Goal: Task Accomplishment & Management: Use online tool/utility

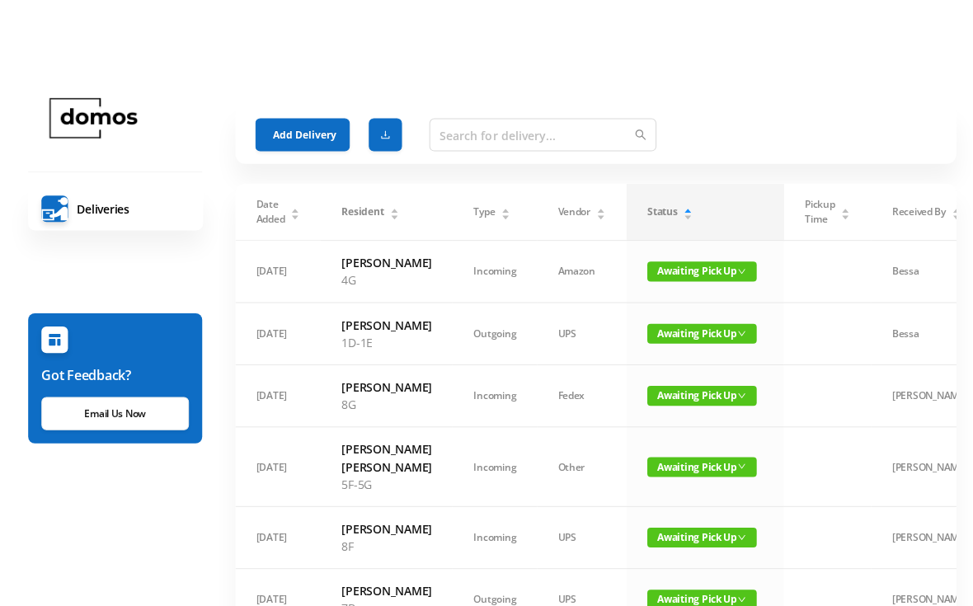
scroll to position [0, 23]
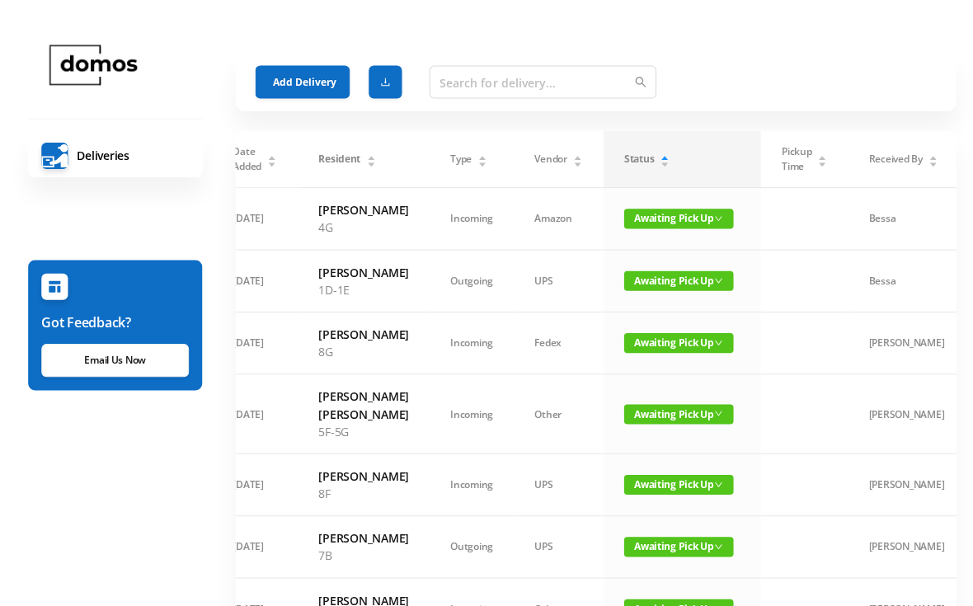
click at [316, 90] on button "Add Delivery" at bounding box center [306, 81] width 94 height 33
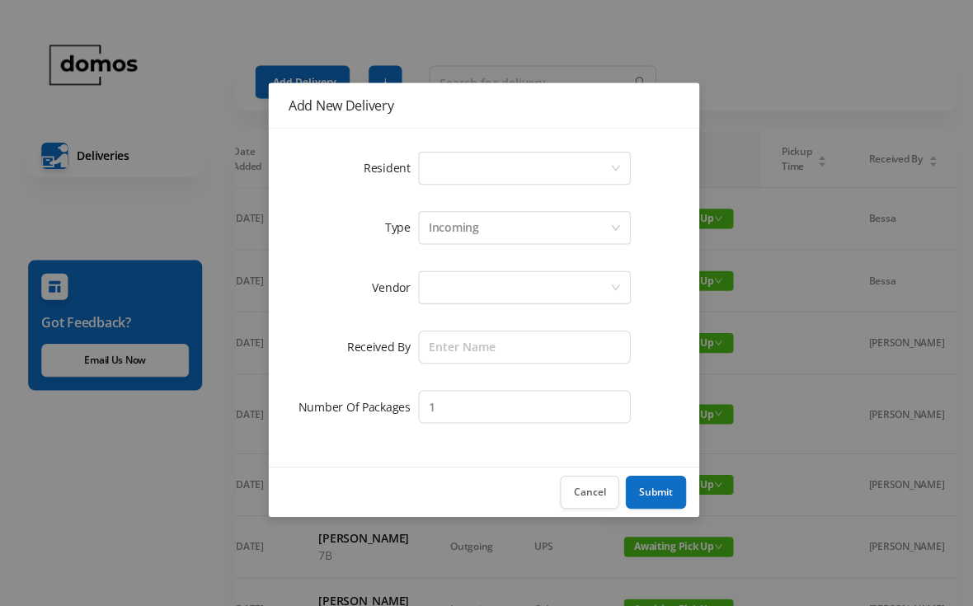
click at [475, 167] on div "Select a person" at bounding box center [521, 167] width 181 height 31
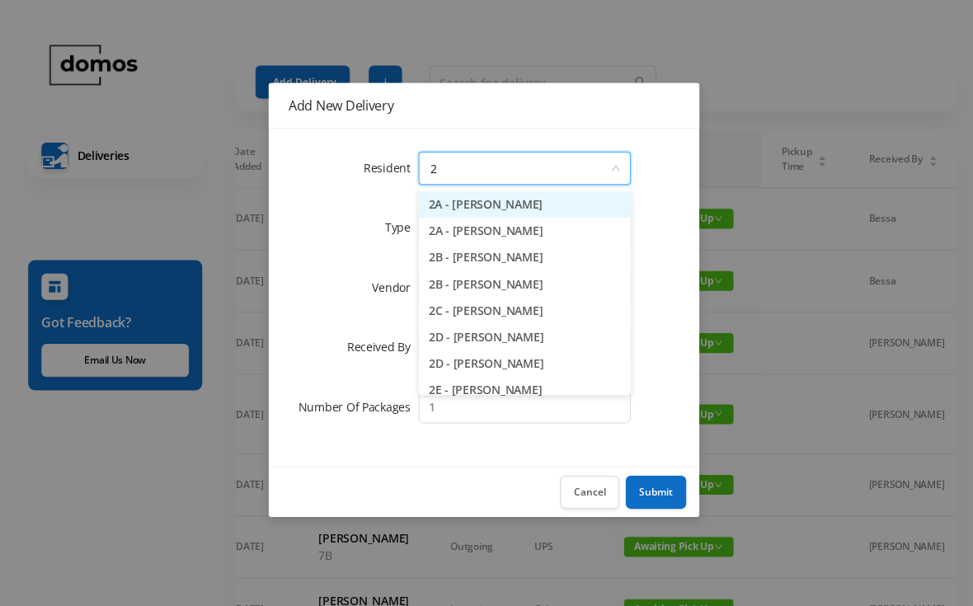
type input "2h"
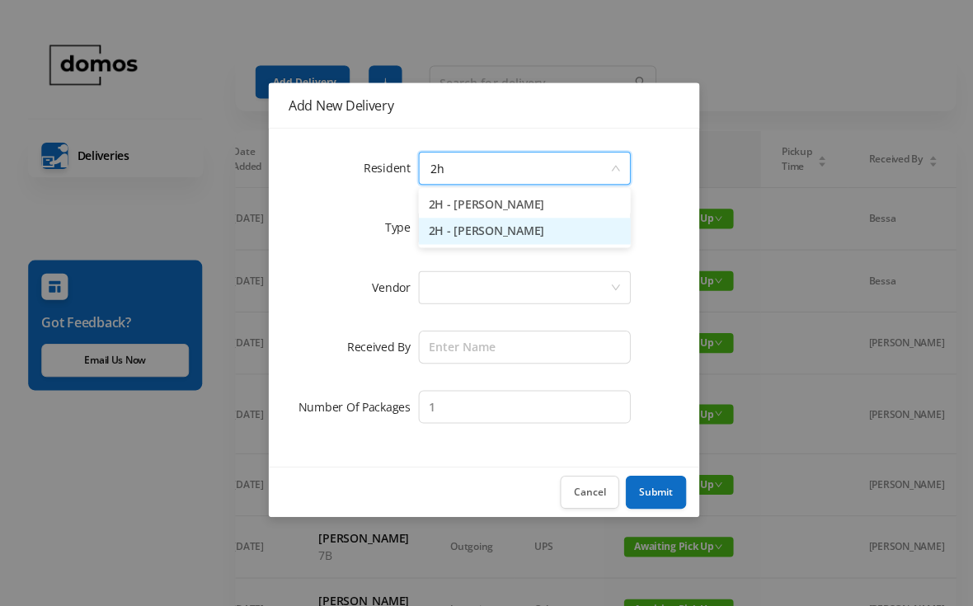
click at [508, 233] on li "2H - [PERSON_NAME]" at bounding box center [526, 230] width 211 height 26
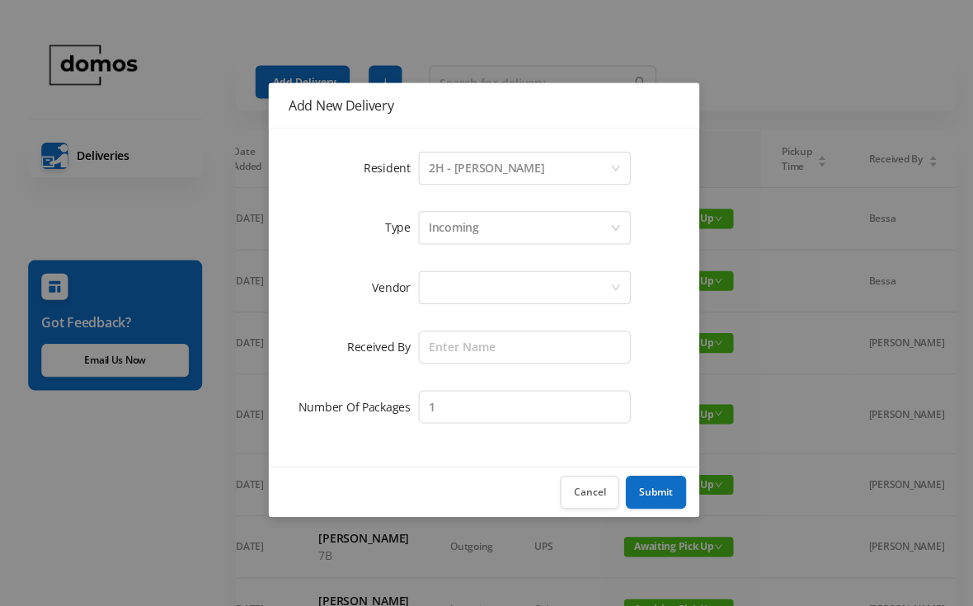
click at [514, 289] on div at bounding box center [521, 286] width 181 height 31
click at [495, 229] on div "Incoming" at bounding box center [521, 226] width 181 height 31
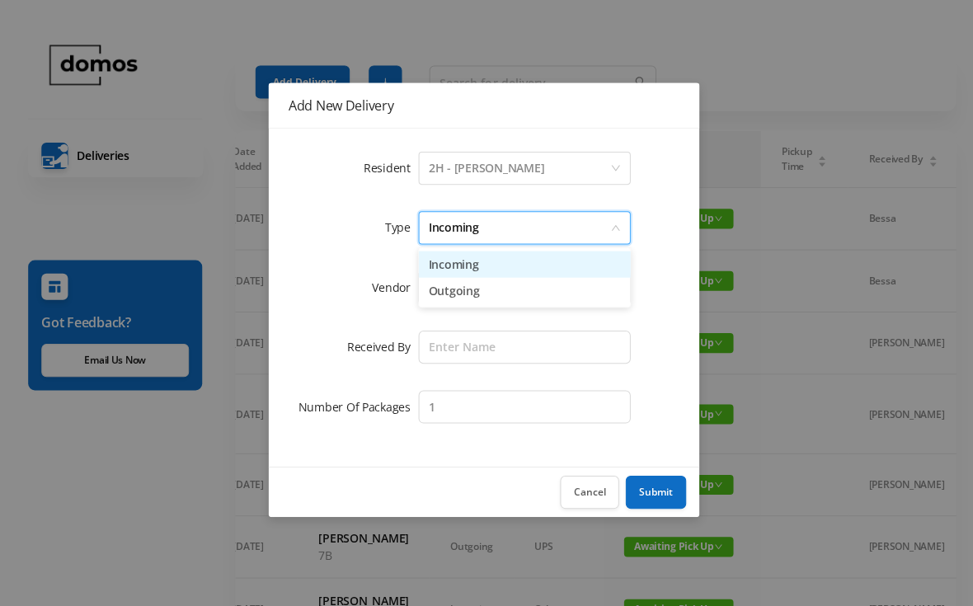
click at [462, 299] on li "Outgoing" at bounding box center [526, 289] width 211 height 26
click at [496, 280] on div at bounding box center [521, 286] width 181 height 31
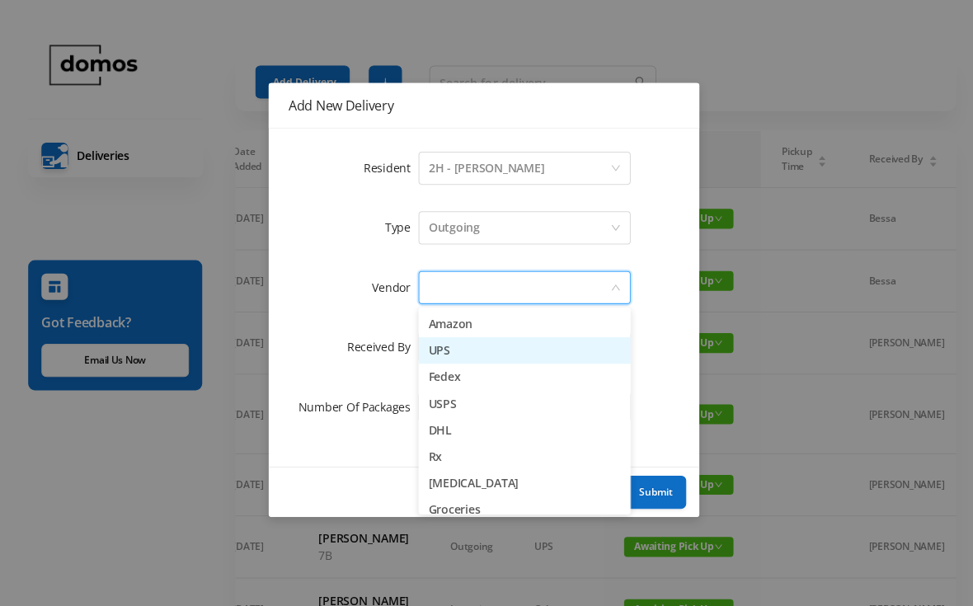
click at [445, 351] on li "UPS" at bounding box center [526, 349] width 211 height 26
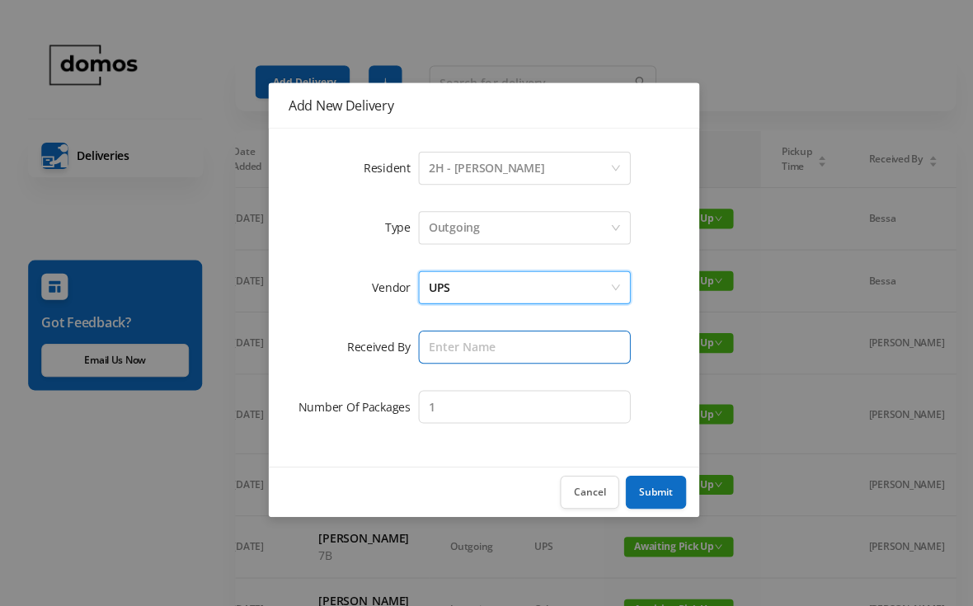
click at [482, 341] on input "text" at bounding box center [526, 345] width 211 height 33
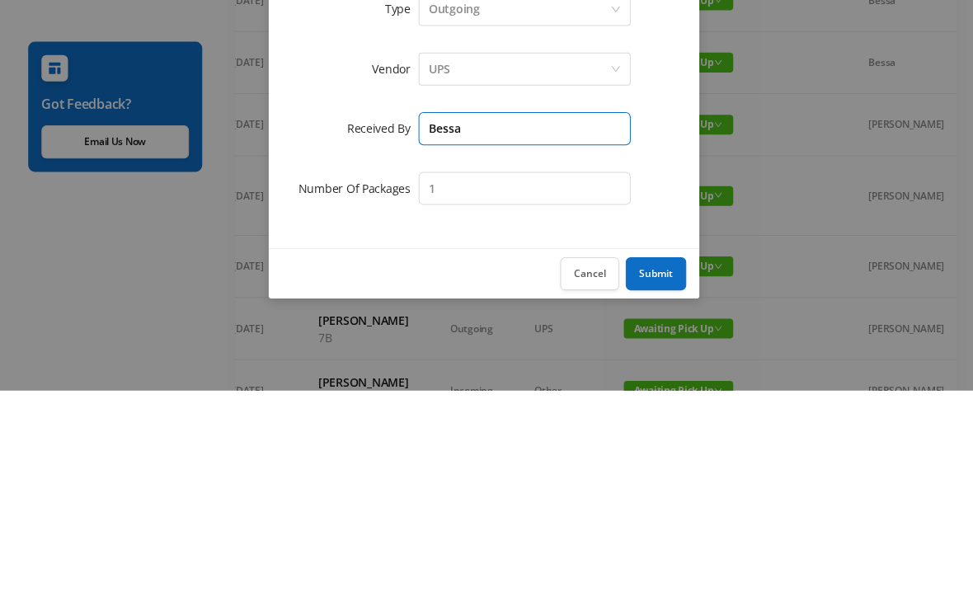
type input "Bessa"
click at [534, 388] on input "1" at bounding box center [526, 404] width 211 height 33
click at [506, 388] on input "1" at bounding box center [526, 404] width 211 height 33
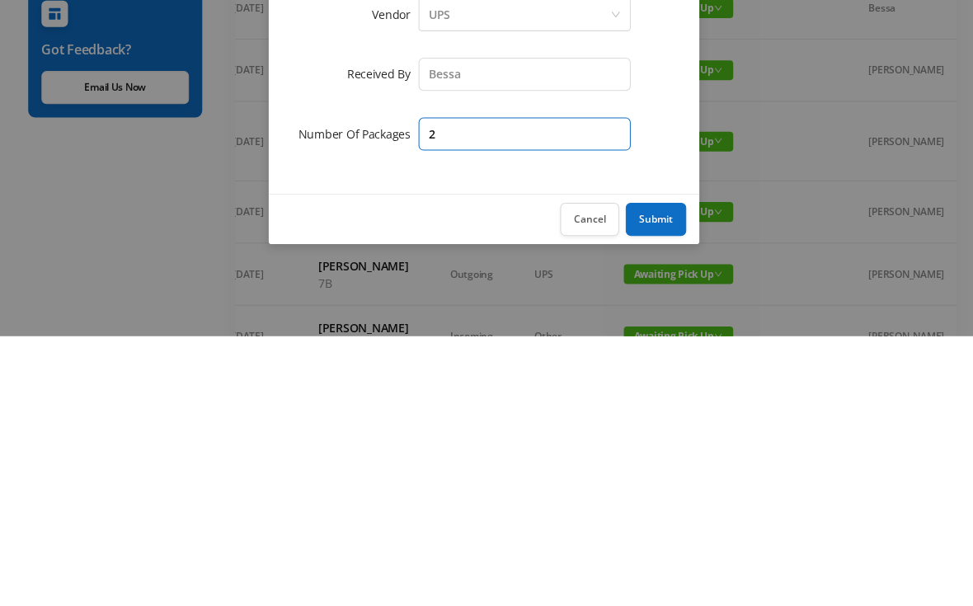
type input "2"
click at [658, 473] on button "Submit" at bounding box center [658, 489] width 60 height 33
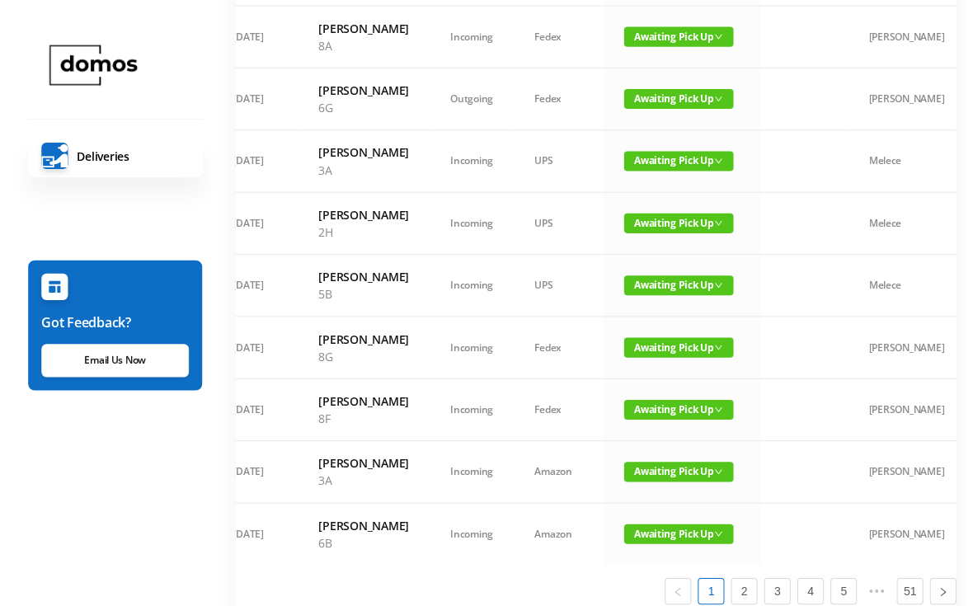
scroll to position [879, 0]
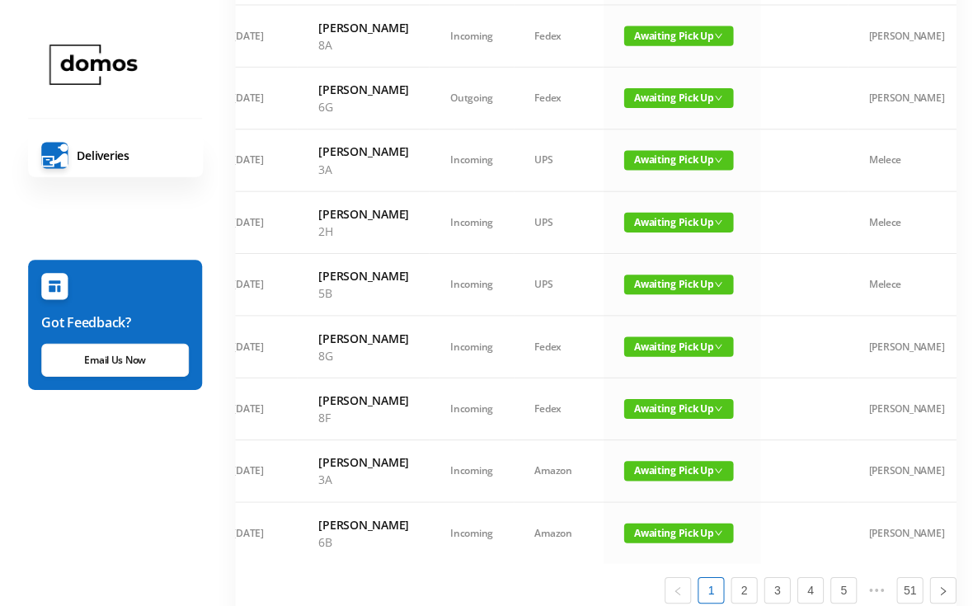
click at [628, 68] on td "Awaiting Pick Up" at bounding box center [683, 37] width 157 height 62
click at [641, 46] on span "Awaiting Pick Up" at bounding box center [680, 36] width 109 height 20
click at [632, 285] on link "Picked Up" at bounding box center [656, 293] width 107 height 26
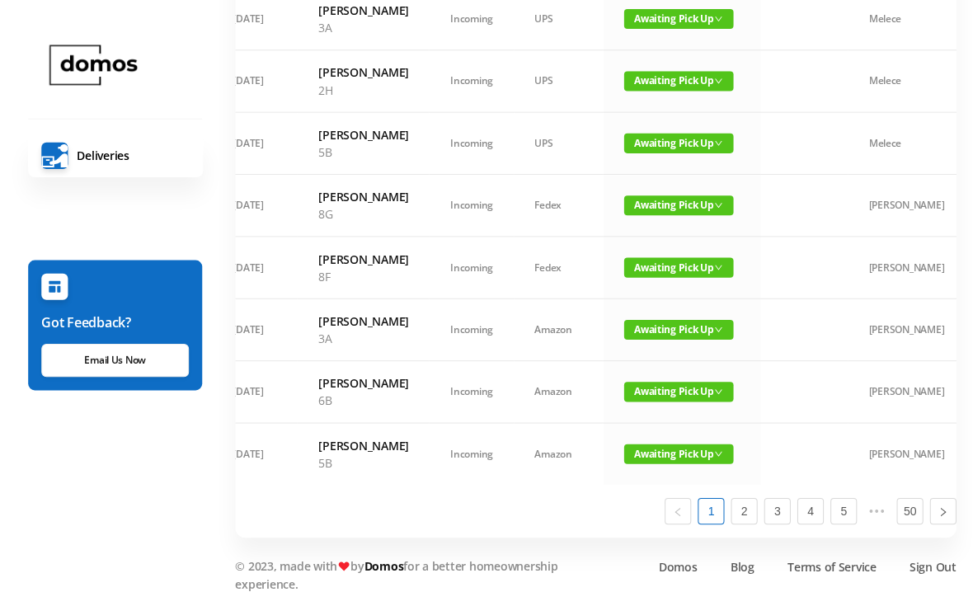
scroll to position [1260, 0]
click at [637, 399] on span "Awaiting Pick Up" at bounding box center [680, 390] width 109 height 20
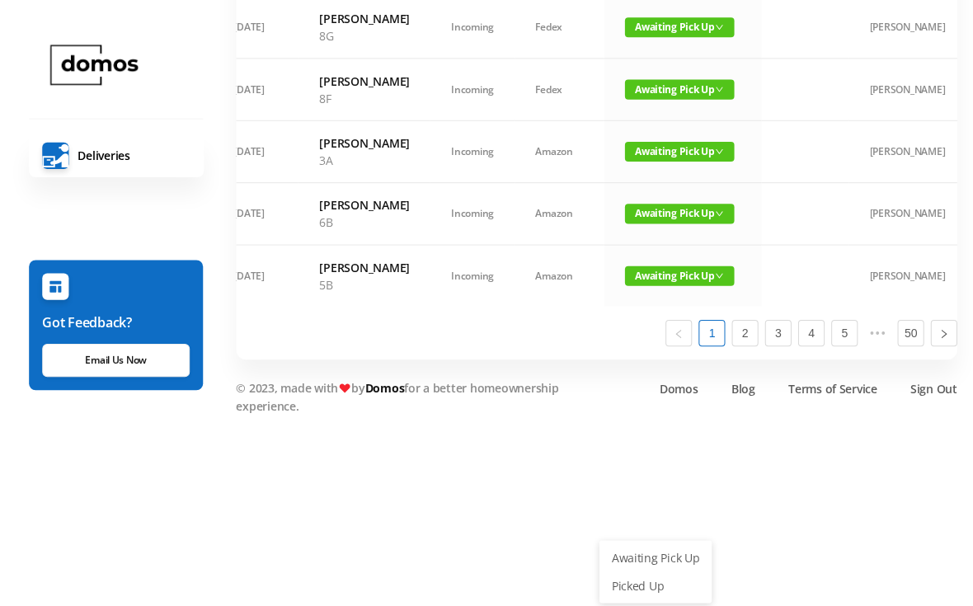
click at [638, 570] on link "Picked Up" at bounding box center [656, 583] width 107 height 26
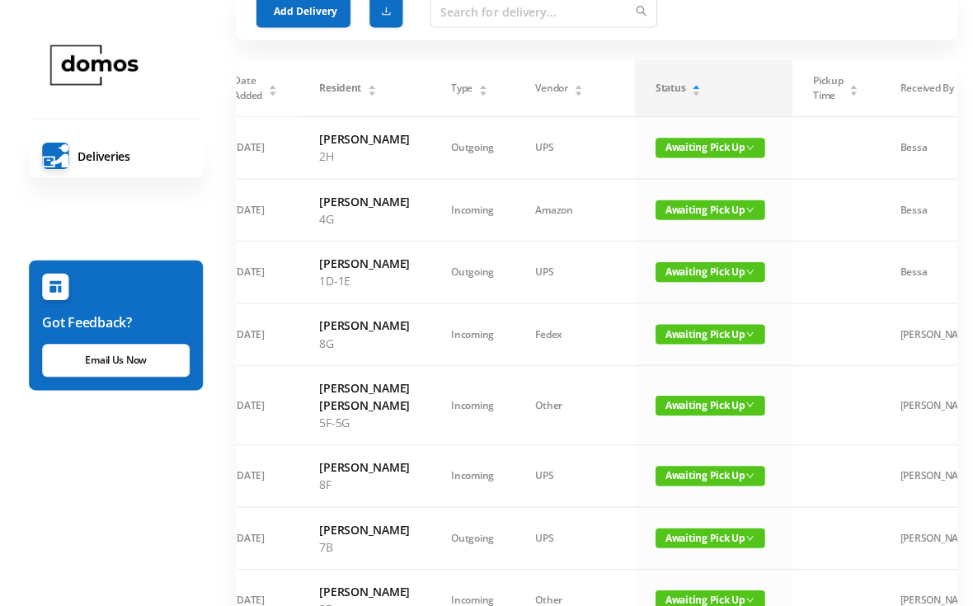
scroll to position [69, 0]
